Goal: Task Accomplishment & Management: Manage account settings

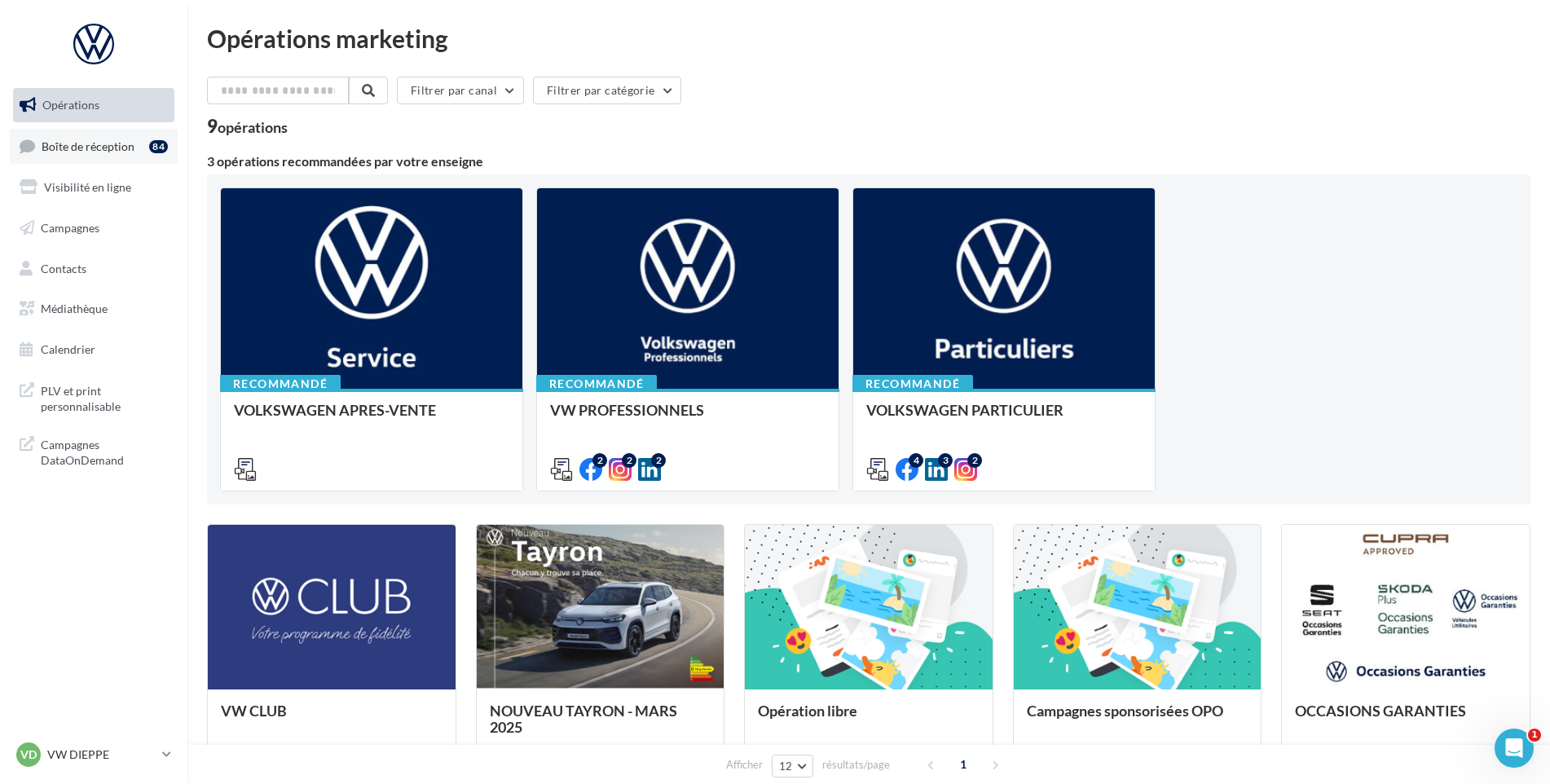
click at [92, 134] on link "Boîte de réception 84" at bounding box center [94, 146] width 168 height 35
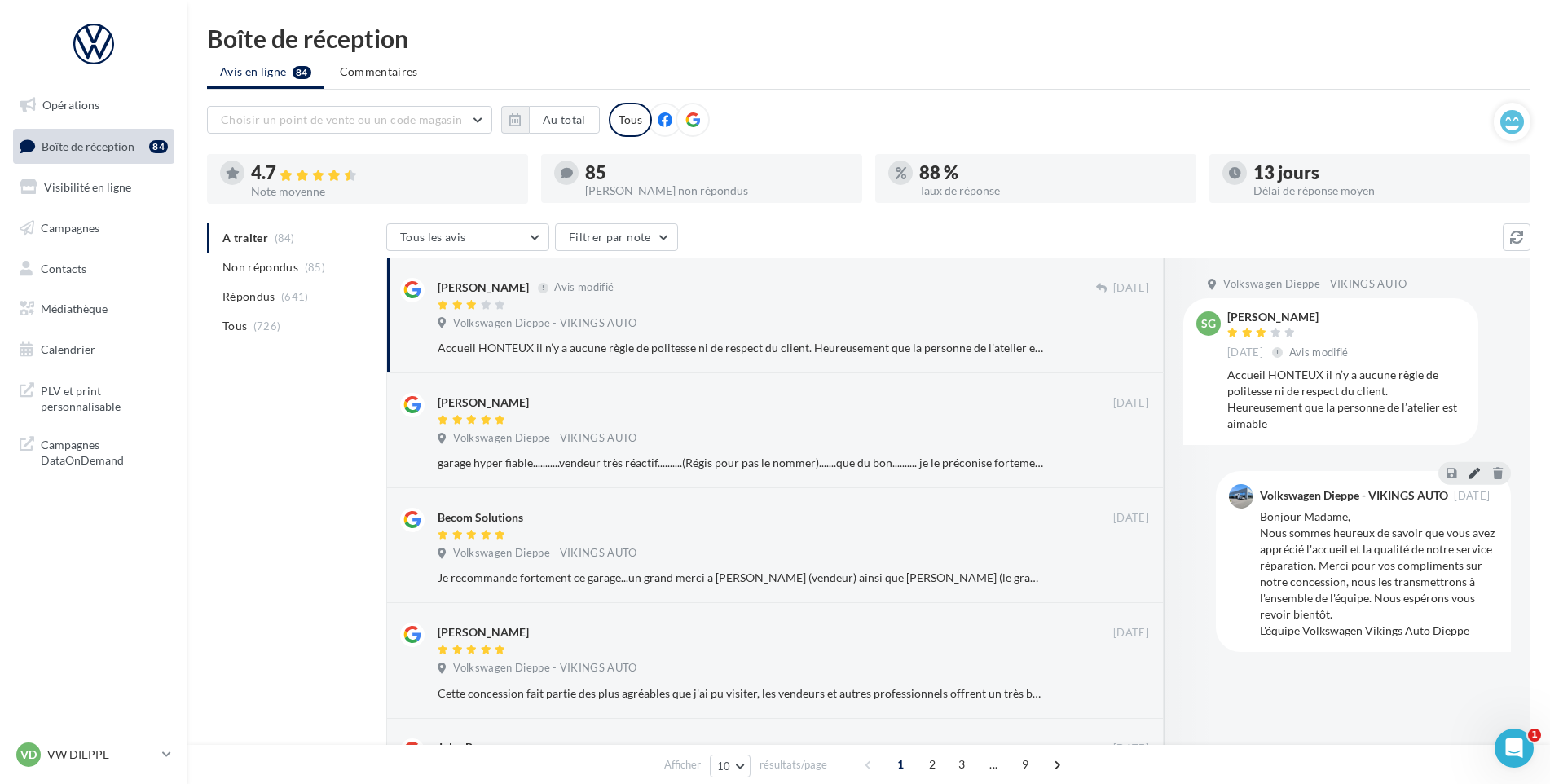
click at [1476, 467] on icon at bounding box center [1474, 472] width 11 height 11
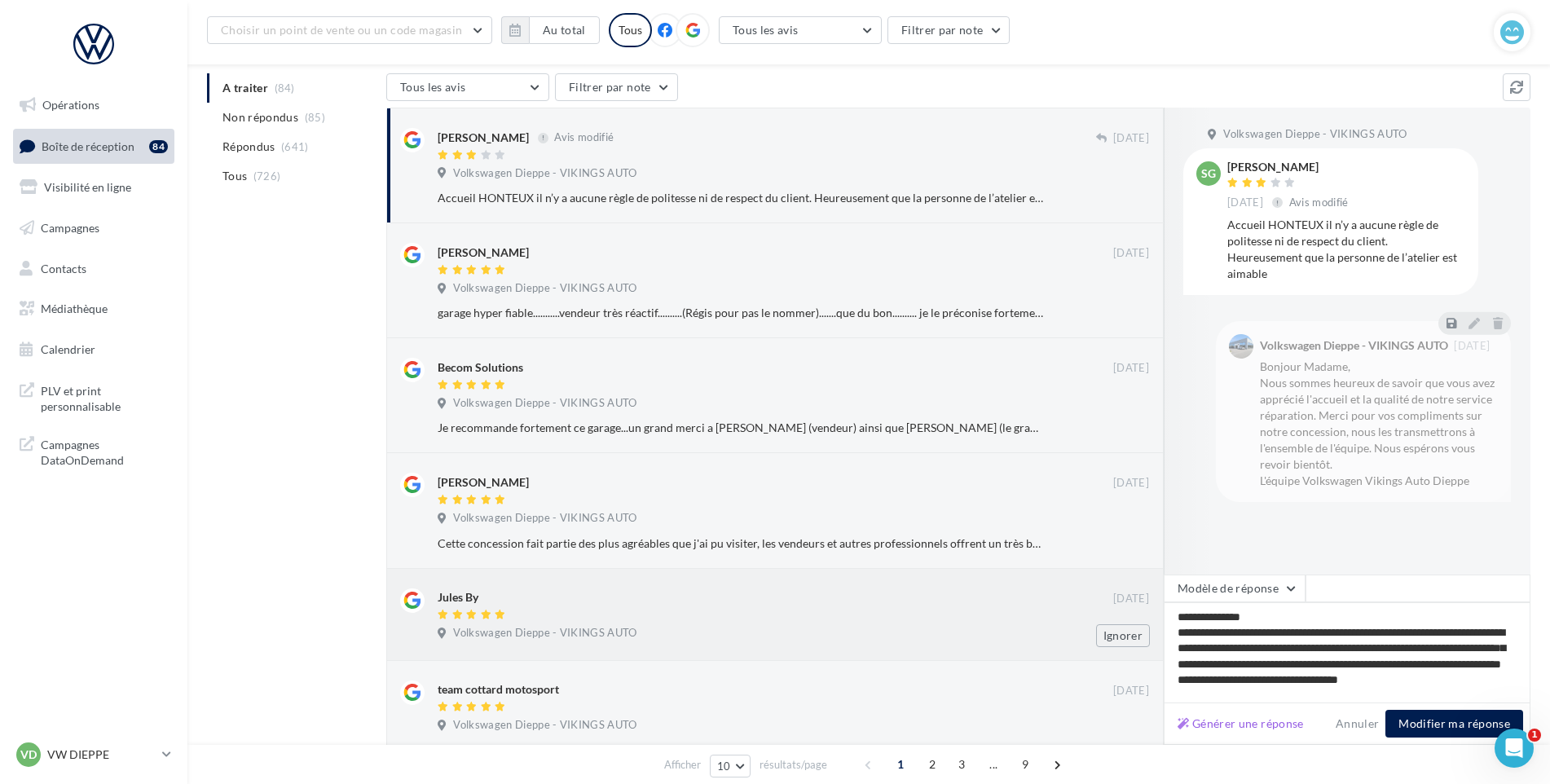
drag, startPoint x: 1419, startPoint y: 695, endPoint x: 1009, endPoint y: 572, distance: 428.1
click at [1009, 572] on div "[PERSON_NAME] Avis modifié [DATE] Volkswagen Dieppe - VIKINGS AUTO Accueil HONT…" at bounding box center [958, 624] width 1144 height 1035
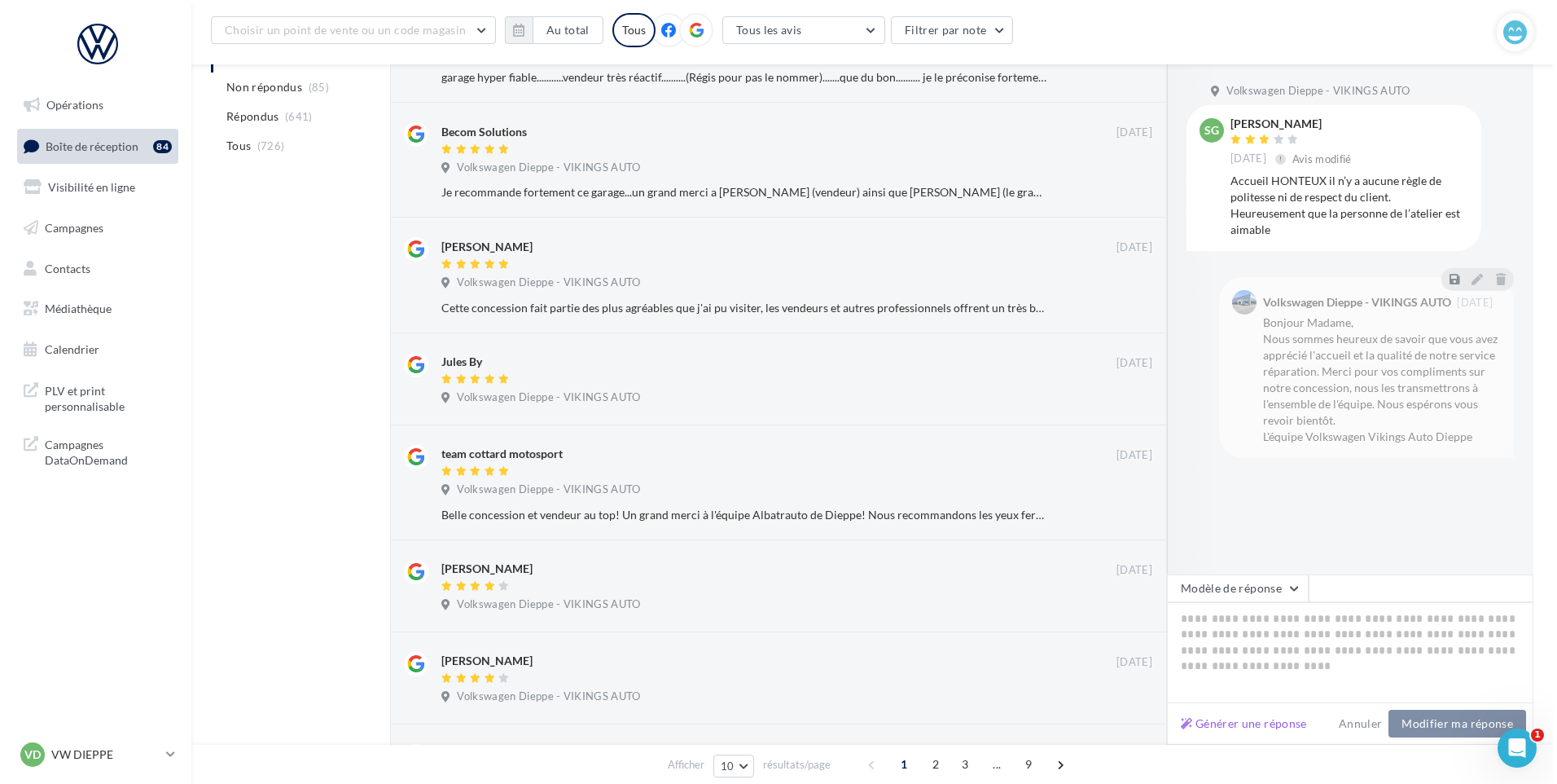
scroll to position [407, 0]
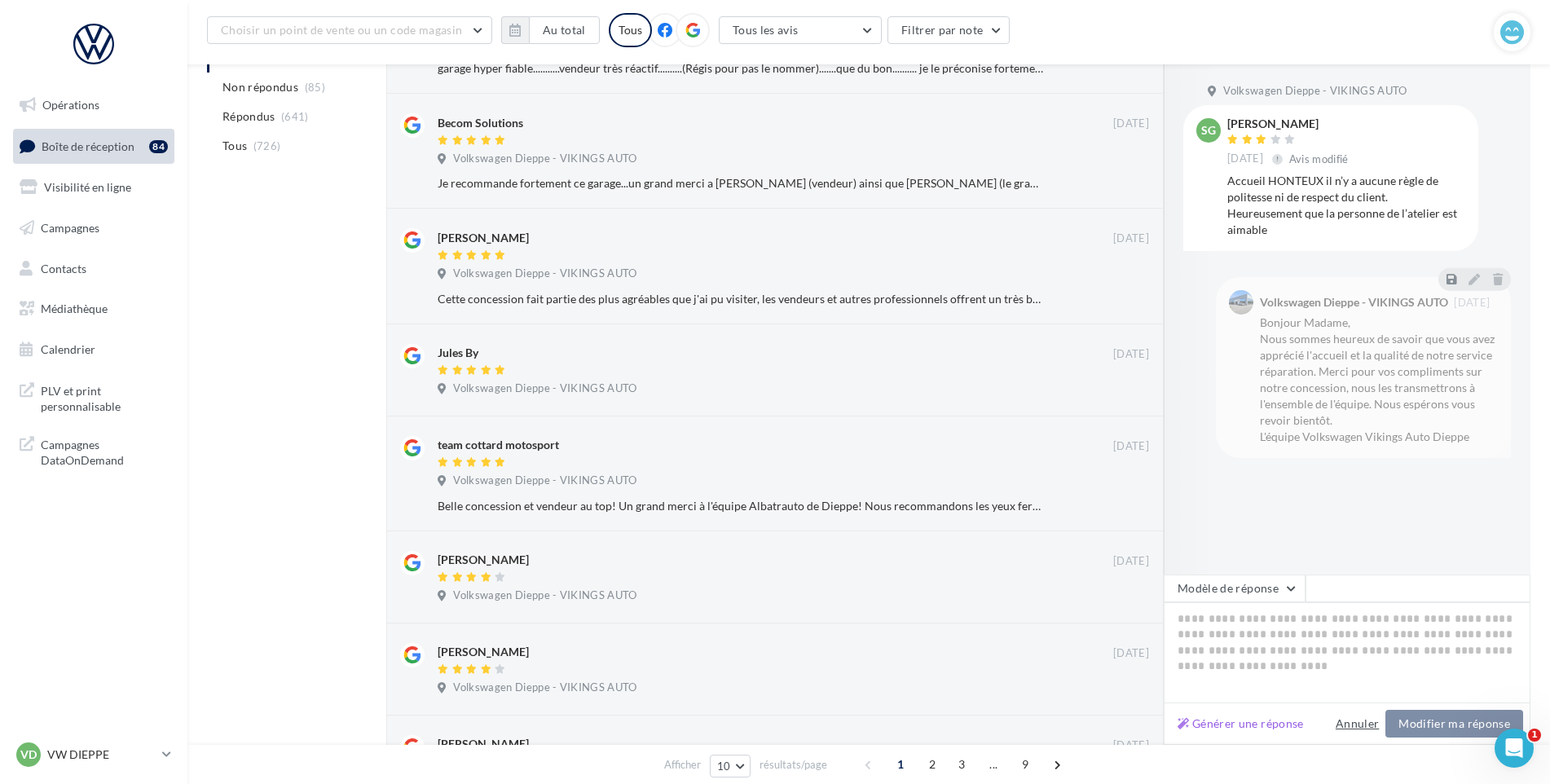
click at [1353, 728] on button "Annuler" at bounding box center [1356, 723] width 56 height 19
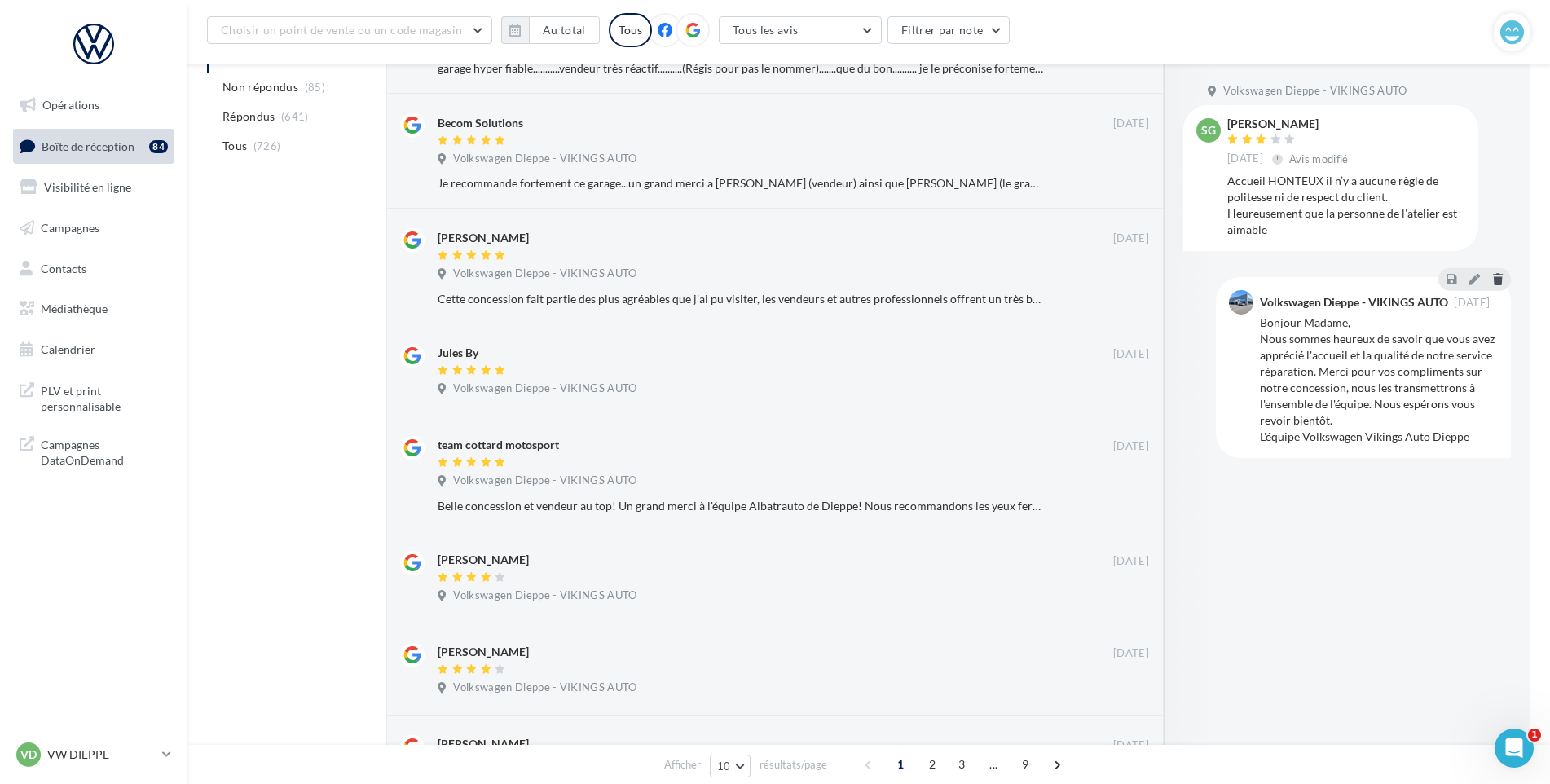
click at [1501, 273] on icon at bounding box center [1497, 279] width 10 height 11
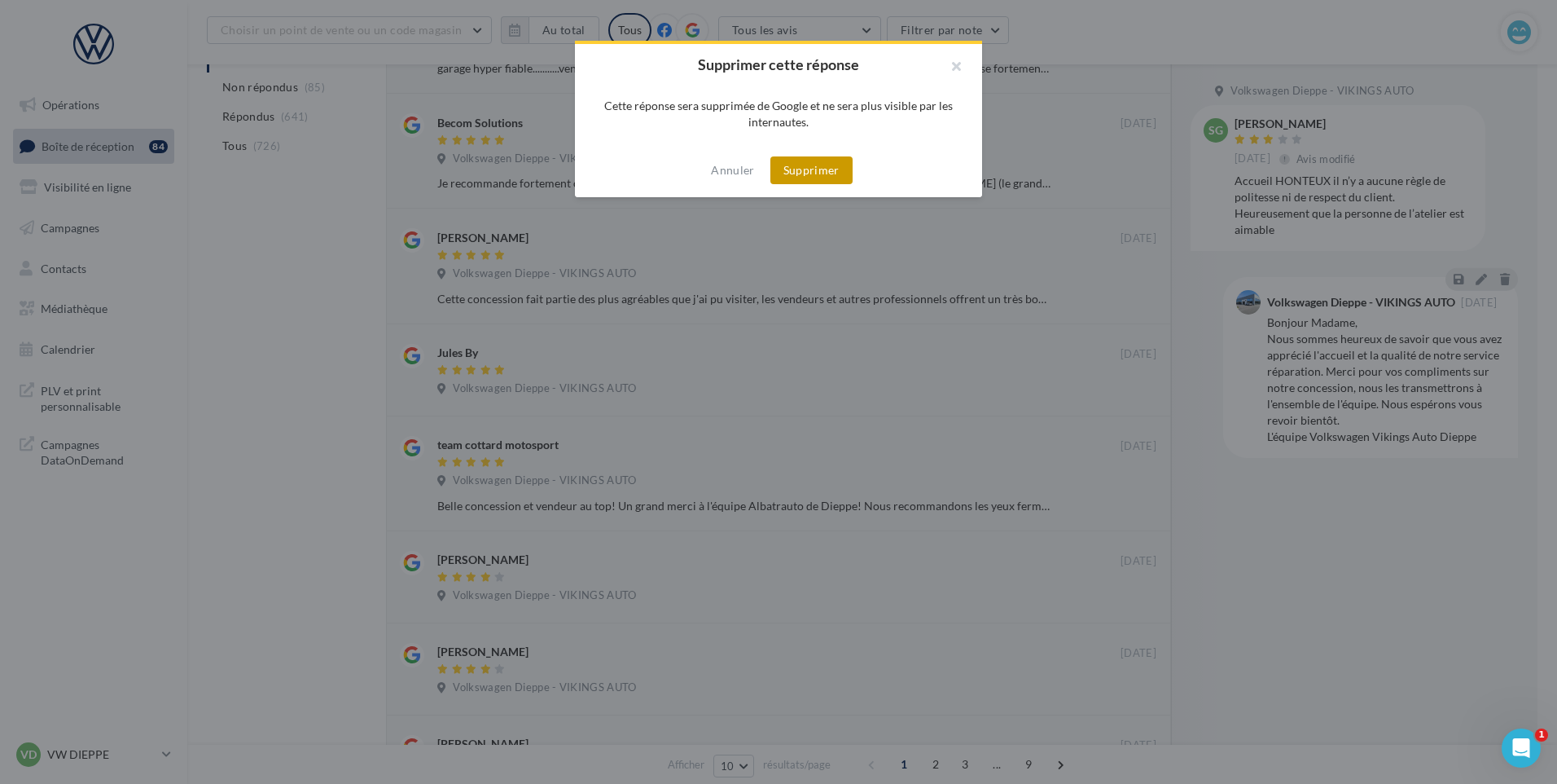
click at [817, 165] on button "Supprimer" at bounding box center [812, 171] width 83 height 28
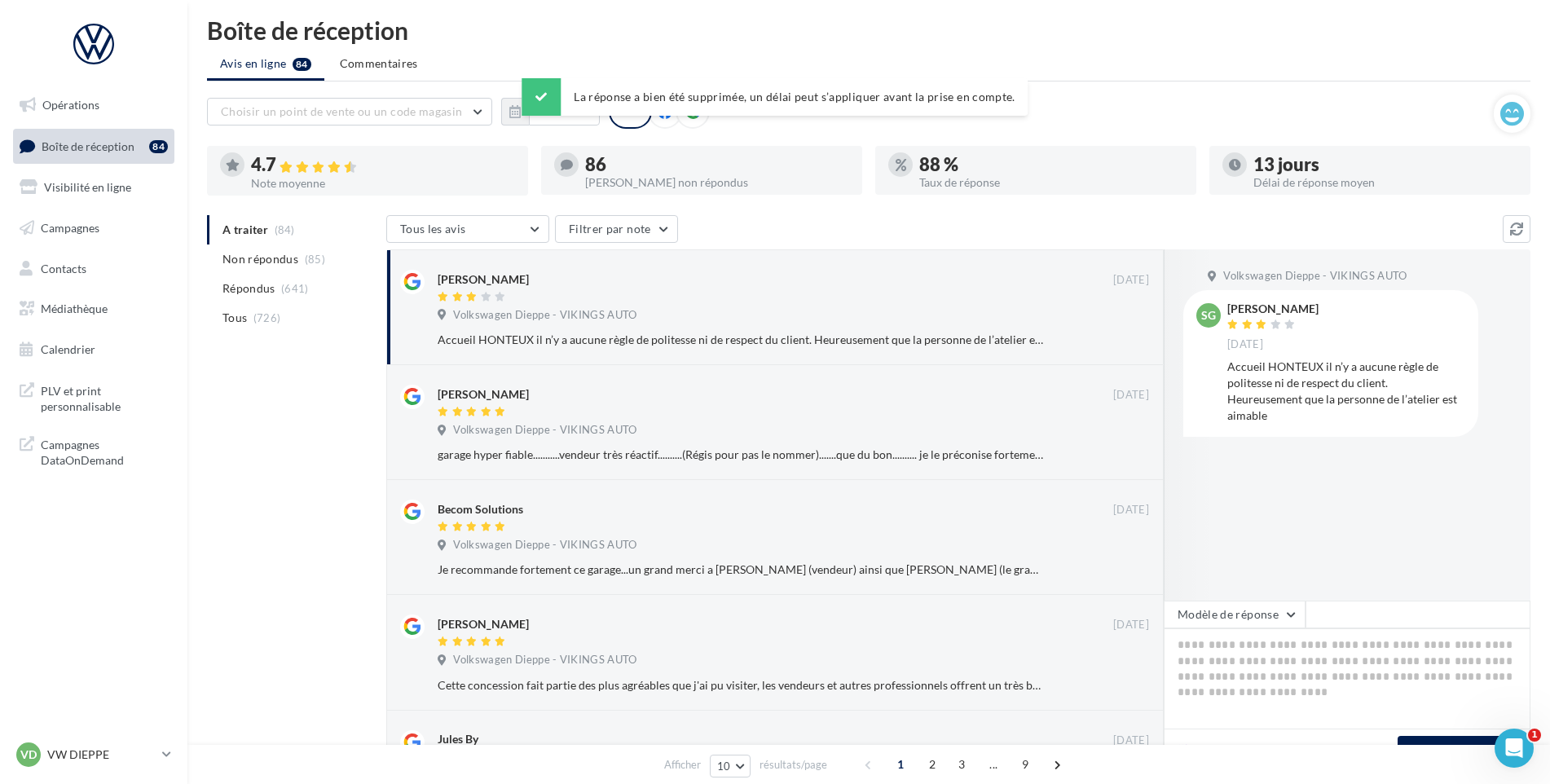
scroll to position [0, 0]
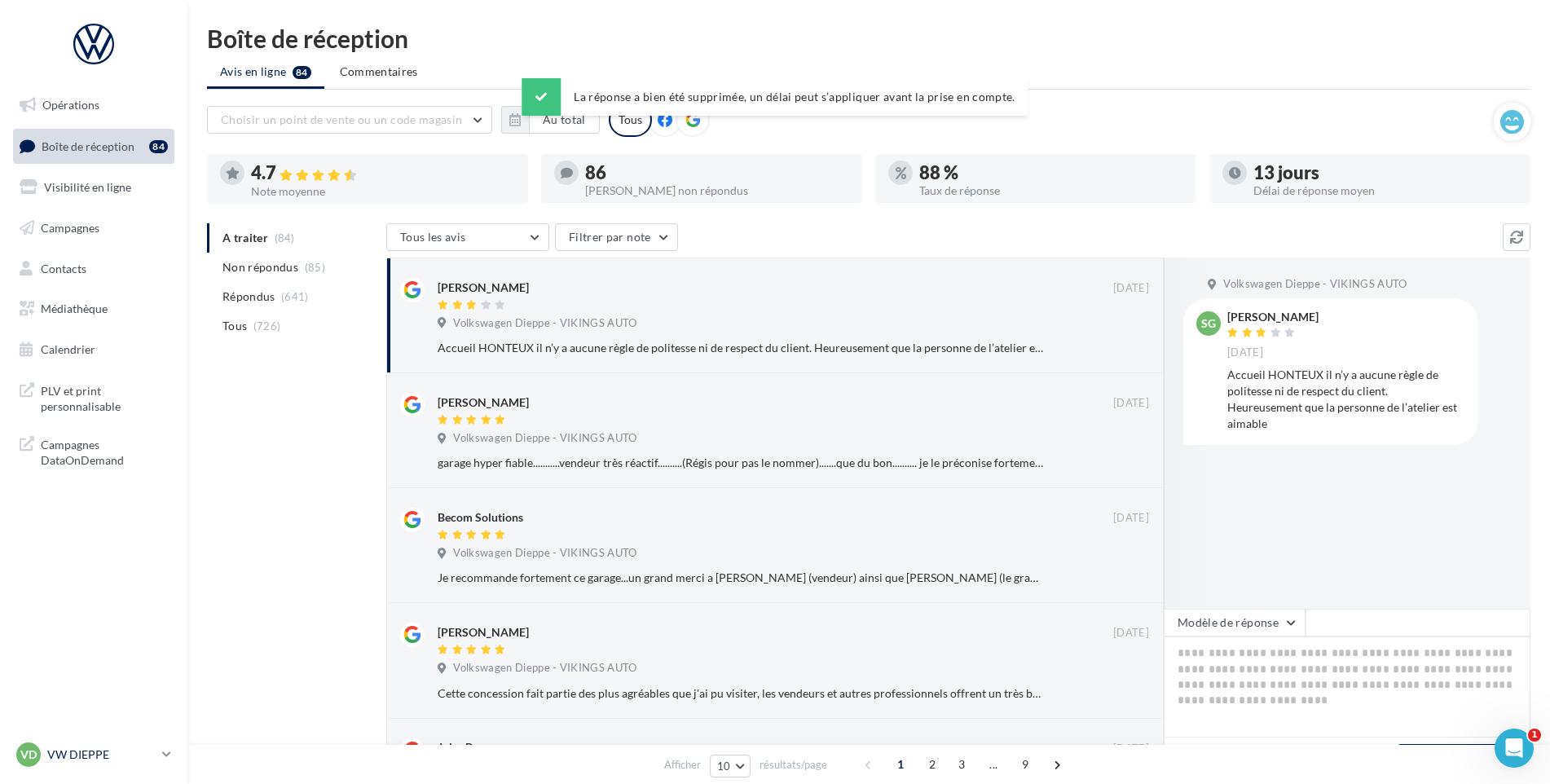
click at [127, 743] on div "VD VW DIEPPE vw-die-vau" at bounding box center [86, 754] width 139 height 25
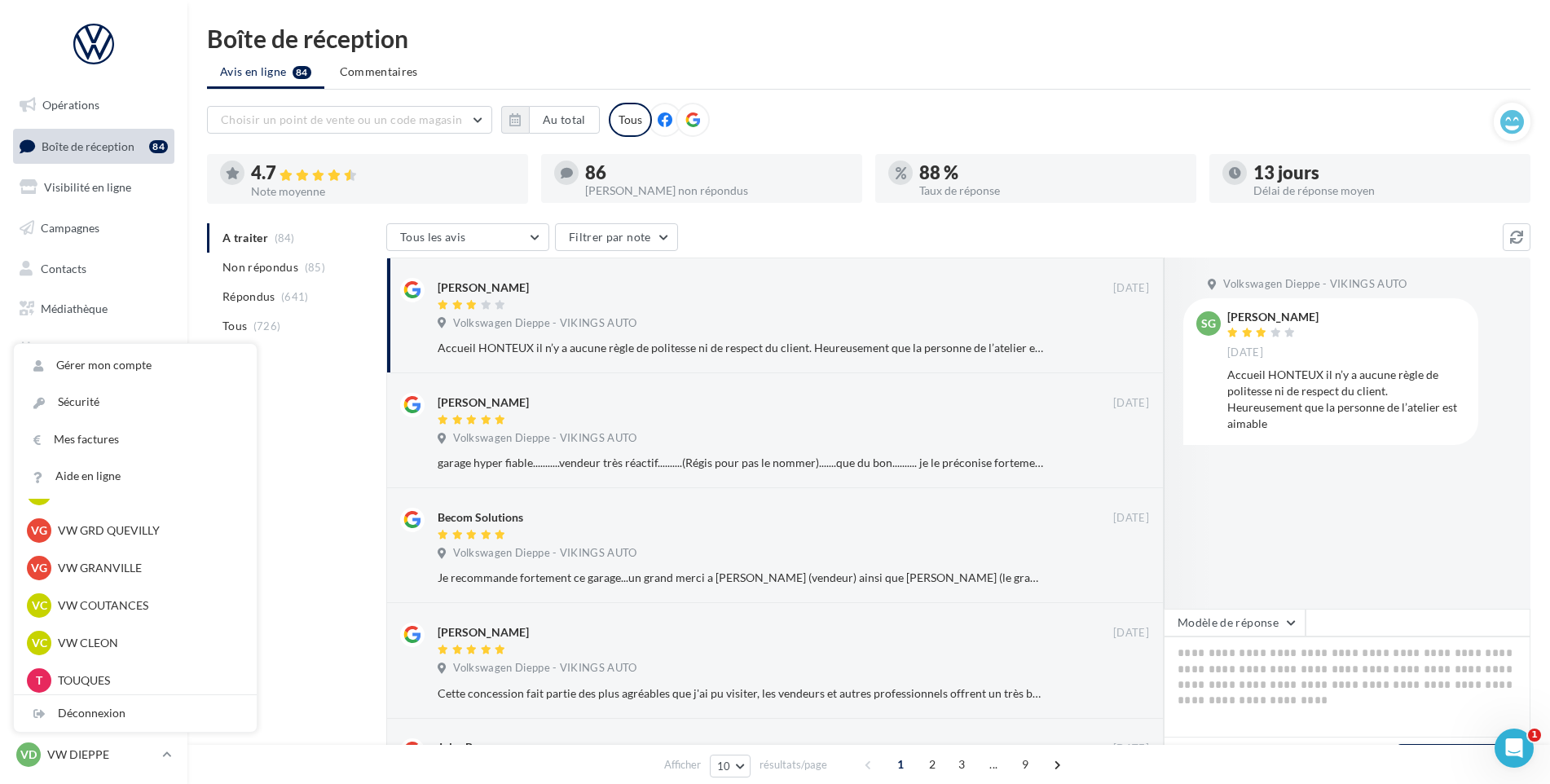
scroll to position [326, 0]
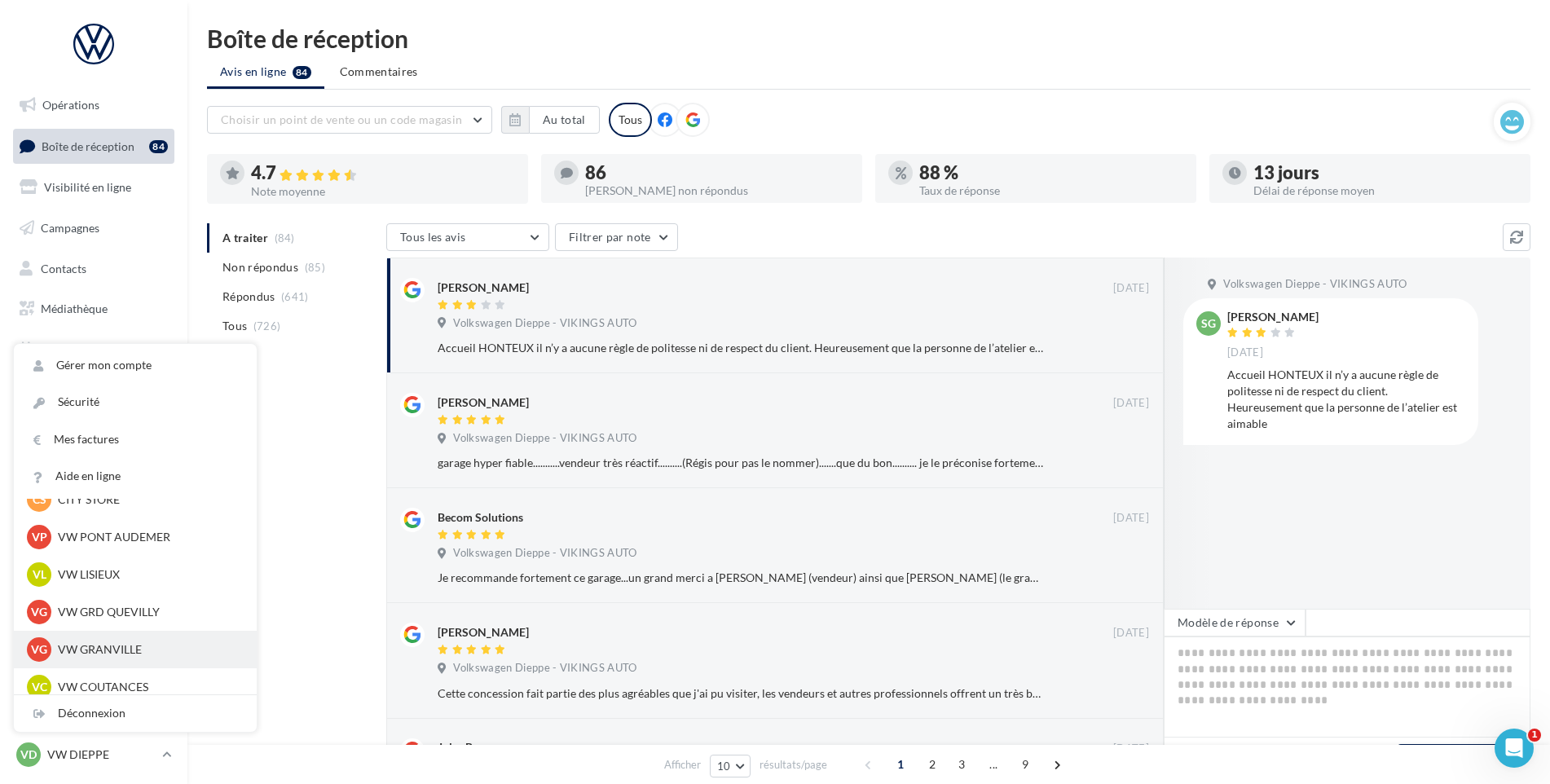
click at [108, 641] on p "VW GRANVILLE" at bounding box center [147, 649] width 179 height 17
